Goal: Check status

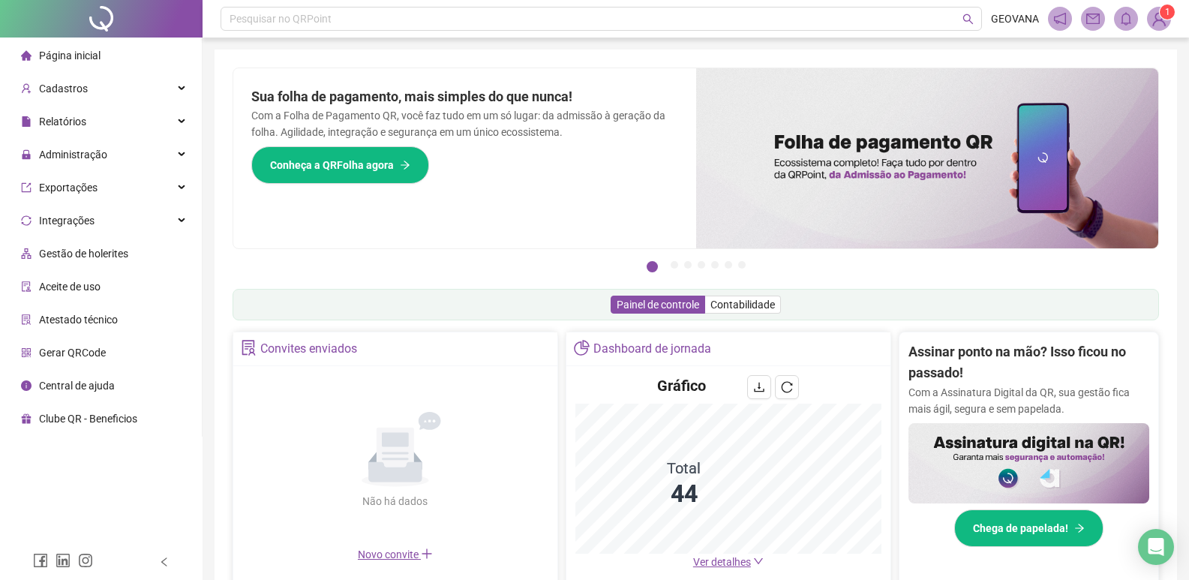
scroll to position [375, 0]
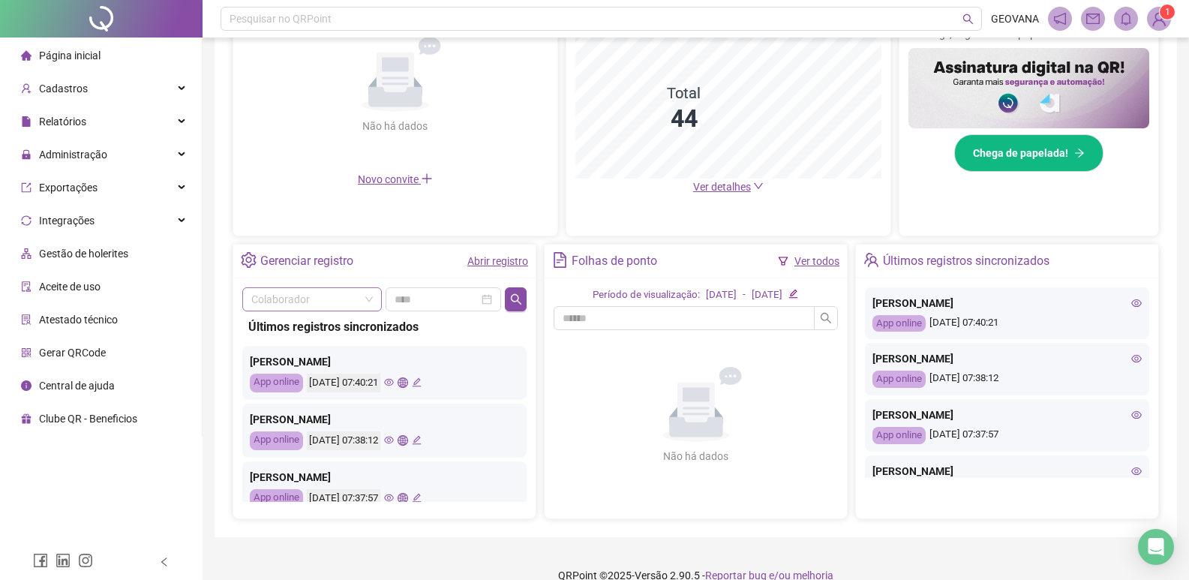
click at [323, 300] on input "search" at bounding box center [305, 299] width 108 height 23
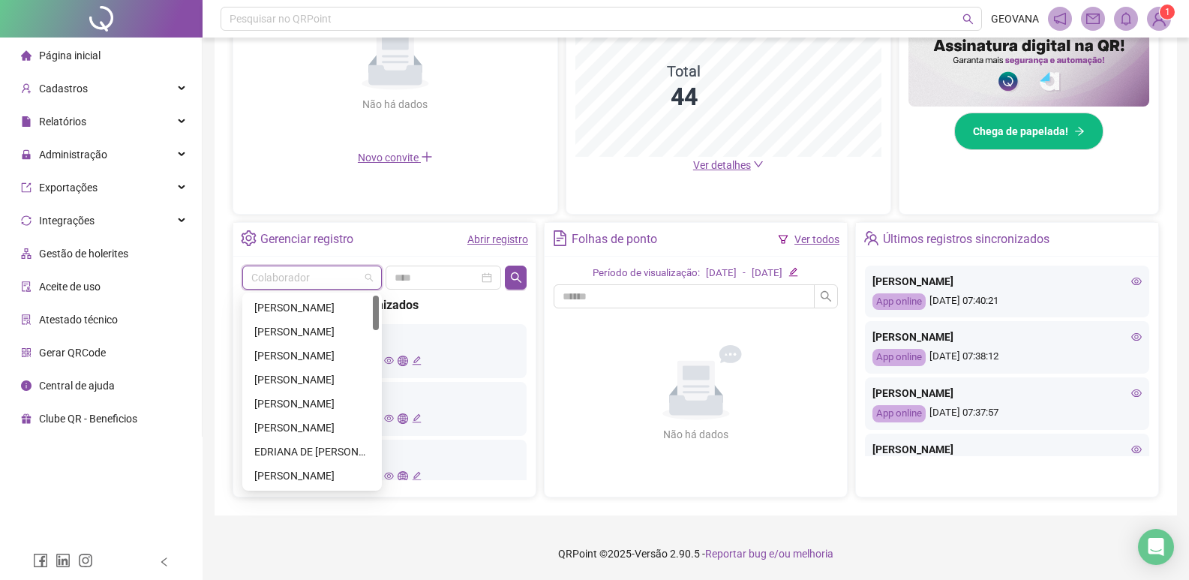
scroll to position [322, 0]
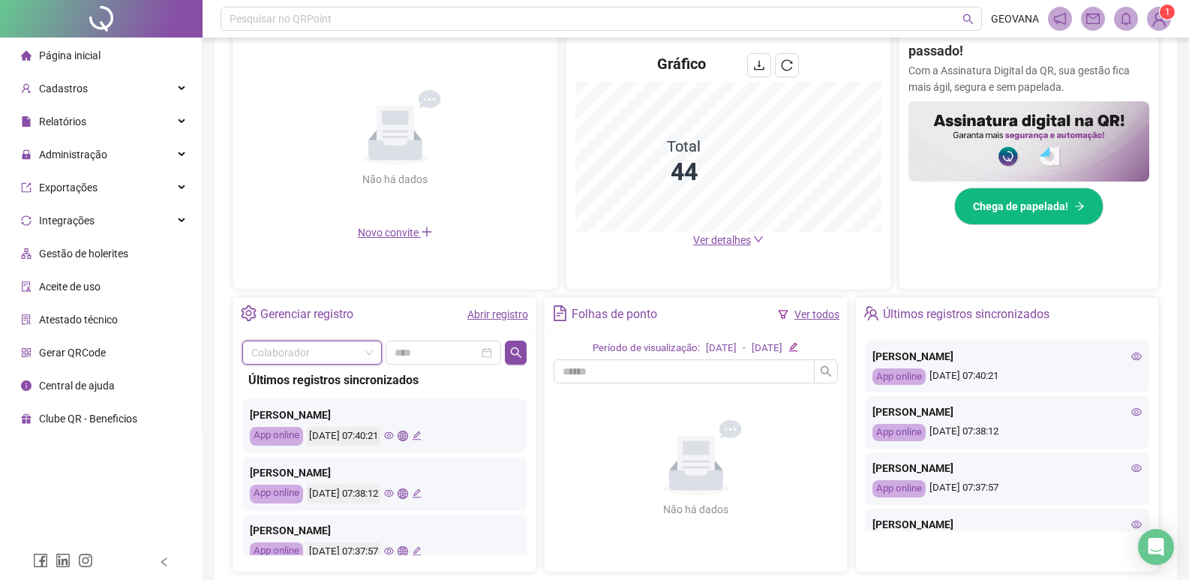
click at [83, 62] on div "Página inicial" at bounding box center [61, 56] width 80 height 30
click at [504, 310] on link "Abrir registro" at bounding box center [497, 314] width 61 height 12
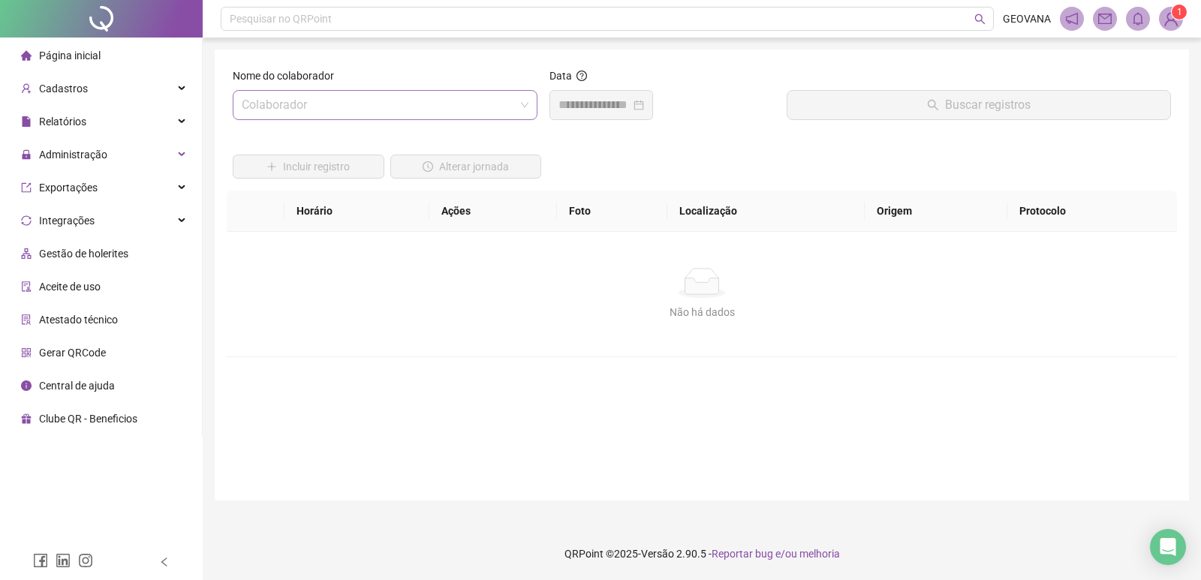
click at [379, 116] on input "search" at bounding box center [378, 105] width 273 height 29
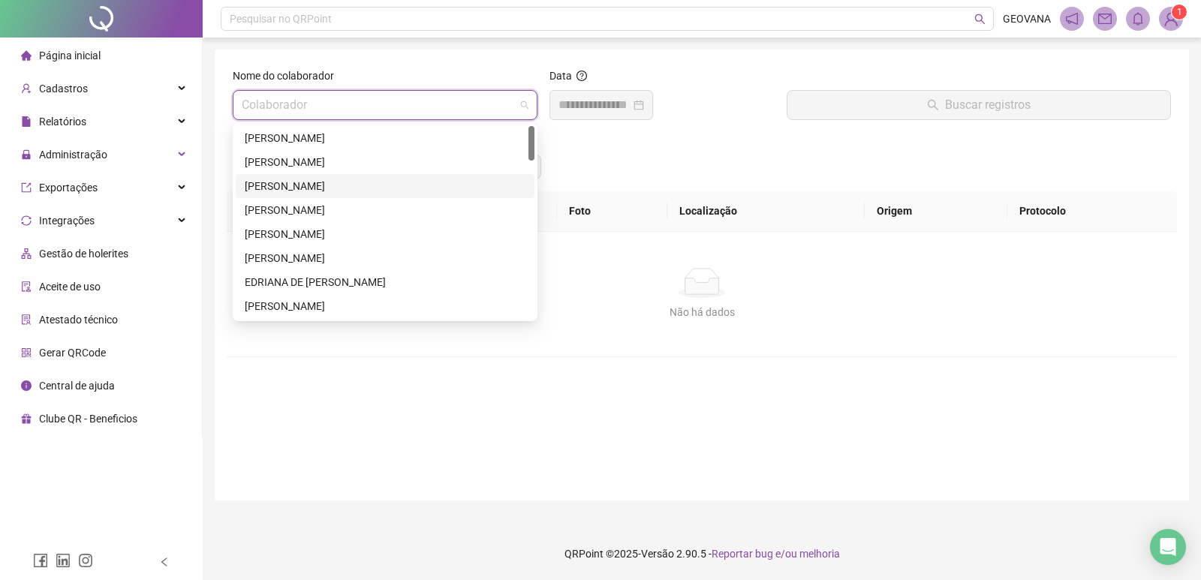
click at [258, 190] on div "[PERSON_NAME]" at bounding box center [385, 186] width 281 height 17
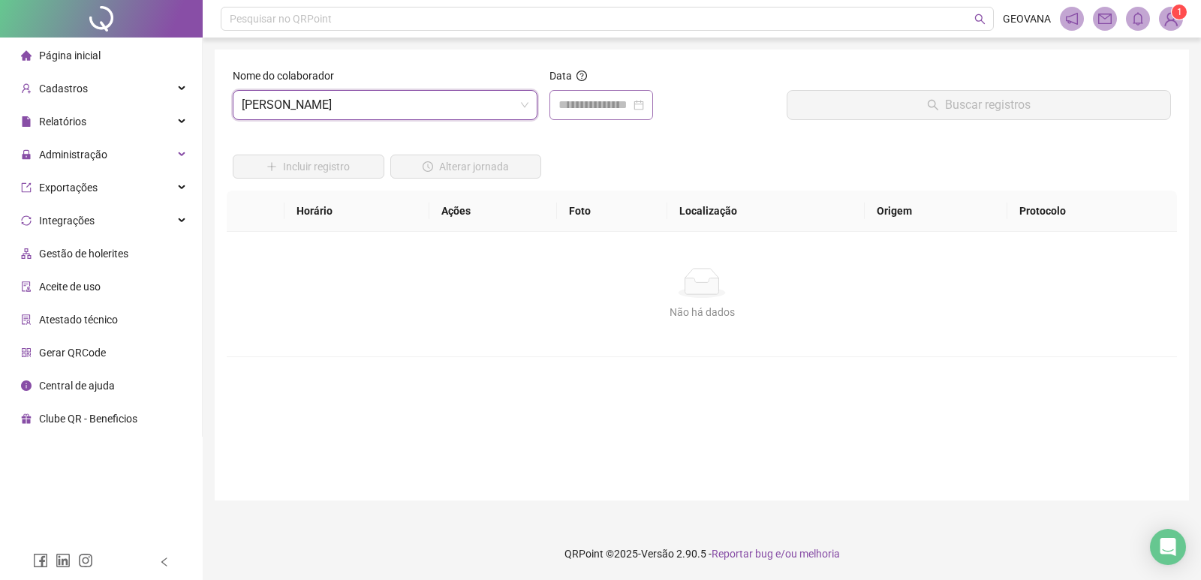
click at [644, 107] on div at bounding box center [601, 105] width 86 height 18
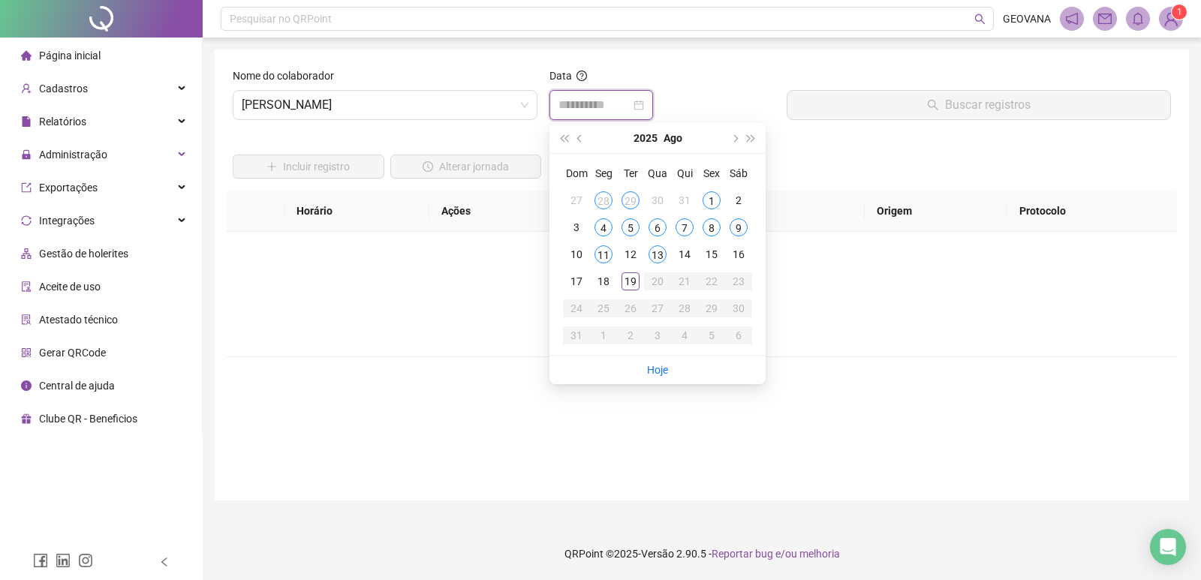
type input "**********"
click at [657, 255] on div "13" at bounding box center [657, 254] width 18 height 18
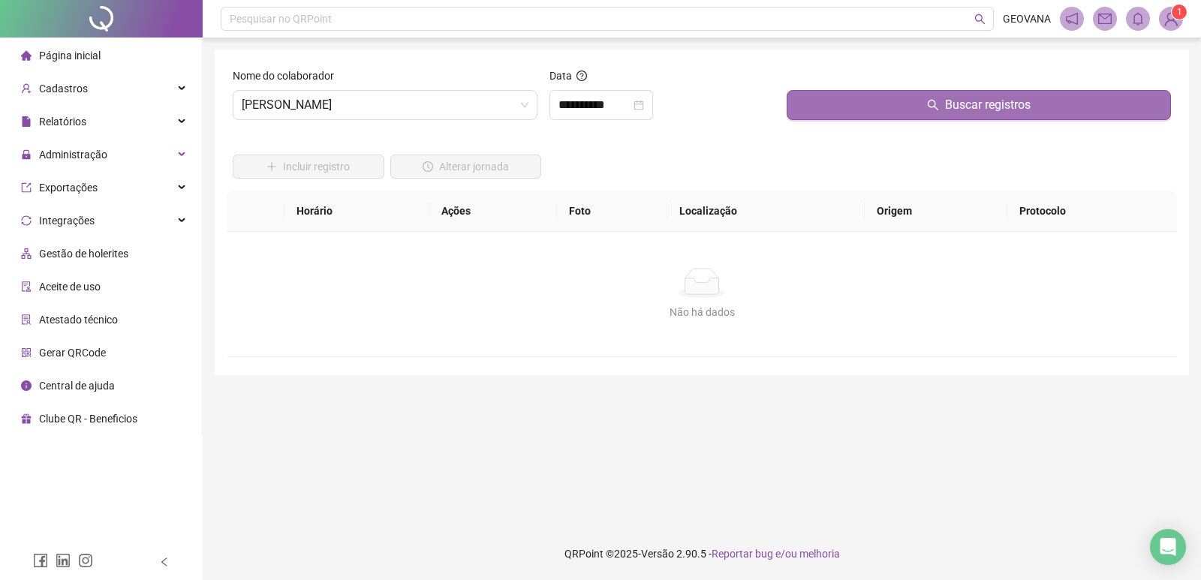
click at [879, 93] on button "Buscar registros" at bounding box center [978, 105] width 384 height 30
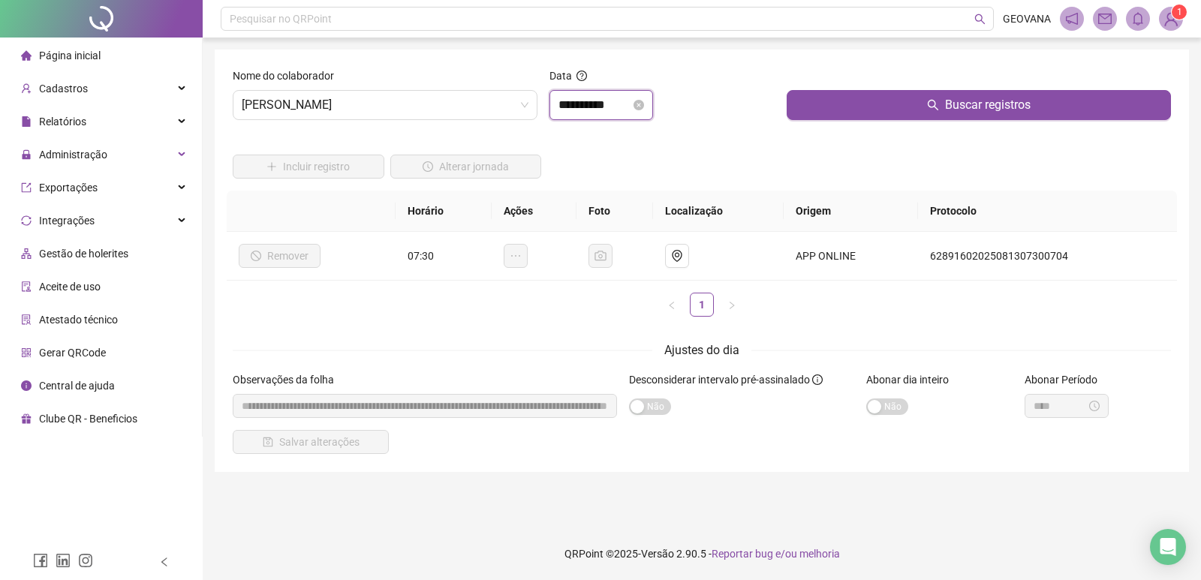
click at [609, 104] on input "**********" at bounding box center [594, 105] width 72 height 18
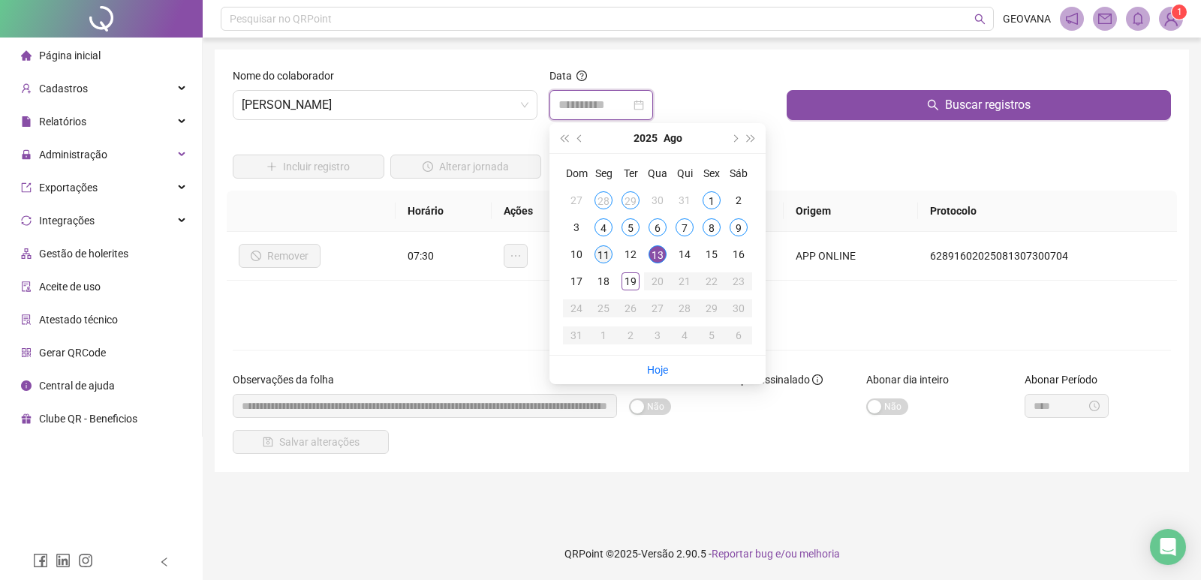
type input "**********"
click at [594, 249] on td "11" at bounding box center [603, 254] width 27 height 27
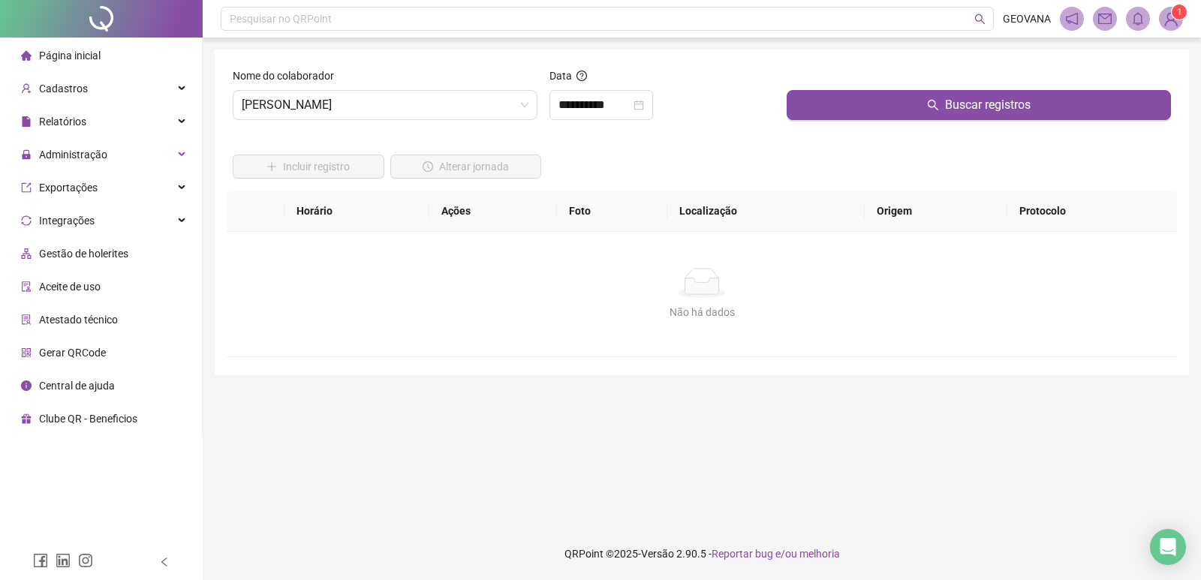
click at [846, 86] on div at bounding box center [978, 79] width 384 height 23
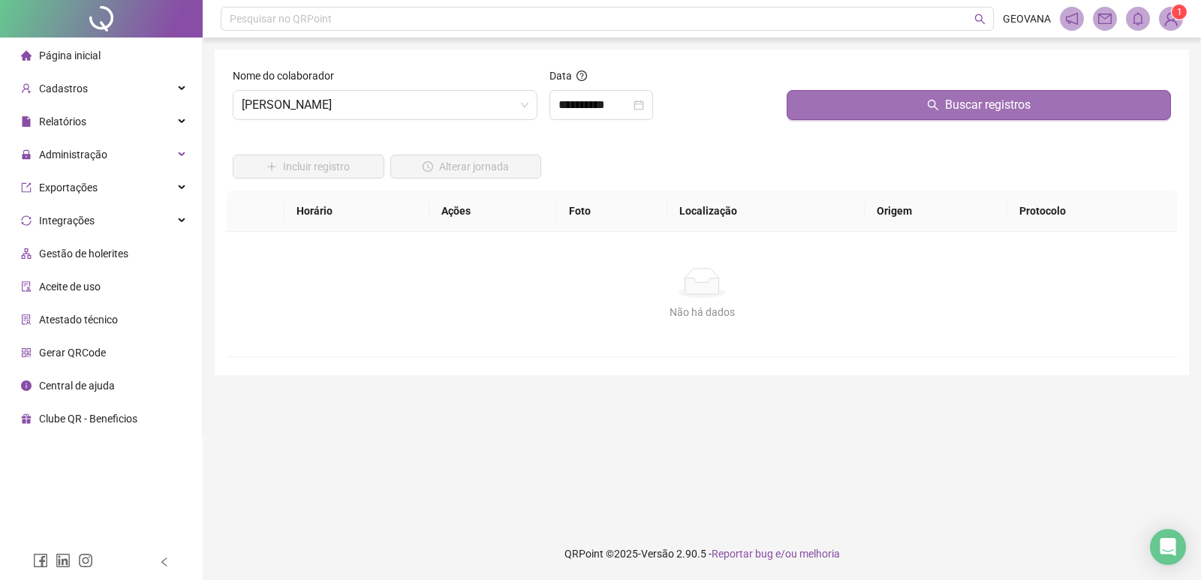
click at [841, 100] on button "Buscar registros" at bounding box center [978, 105] width 384 height 30
